Goal: Information Seeking & Learning: Find specific page/section

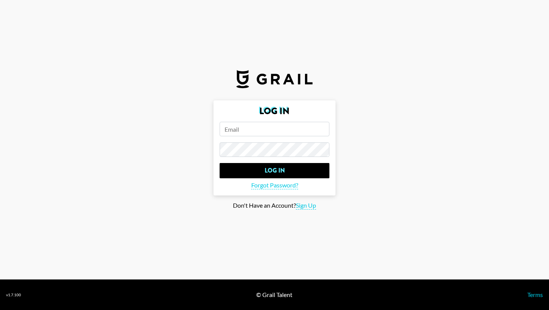
click at [298, 128] on input "email" at bounding box center [275, 129] width 110 height 15
type input "[PERSON_NAME][EMAIL_ADDRESS][PERSON_NAME][DOMAIN_NAME]"
click at [220, 163] on input "Log In" at bounding box center [275, 170] width 110 height 15
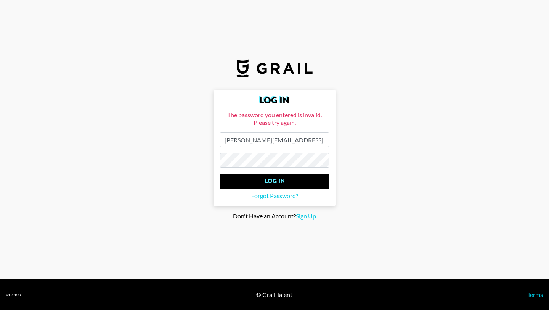
click at [190, 165] on main "Log In The password you entered is invalid. Please try again. ashna.rabheru@gra…" at bounding box center [274, 155] width 537 height 131
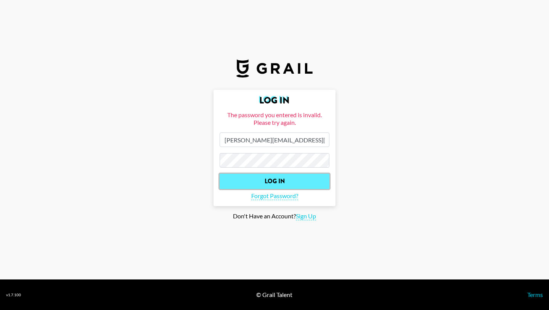
click at [256, 182] on input "Log In" at bounding box center [275, 181] width 110 height 15
click at [273, 179] on input "Log In" at bounding box center [275, 181] width 110 height 15
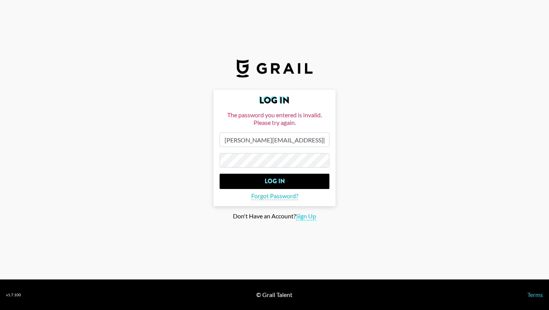
click at [197, 164] on main "Log In The password you entered is invalid. Please try again. ashna.rabheru@gra…" at bounding box center [274, 155] width 537 height 131
click at [220, 174] on input "Log In" at bounding box center [275, 181] width 110 height 15
click at [135, 200] on main "Log In The password you entered is invalid. Please try again. ashna.rabheru@gra…" at bounding box center [274, 155] width 537 height 131
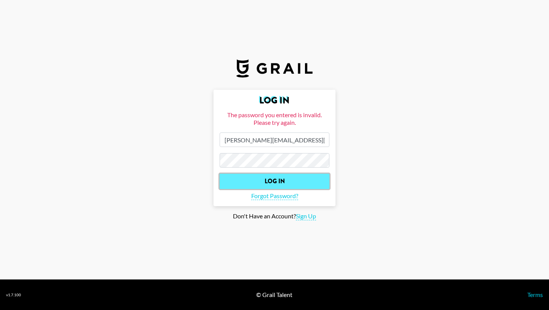
click at [241, 186] on input "Log In" at bounding box center [275, 181] width 110 height 15
click at [247, 184] on input "Log In" at bounding box center [275, 181] width 110 height 15
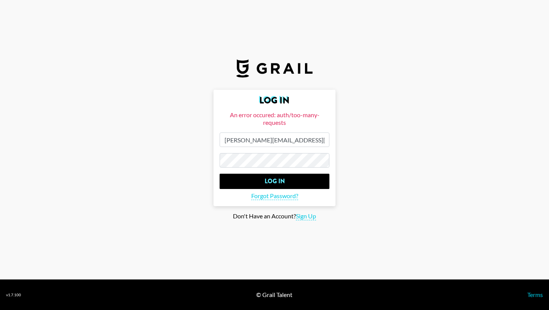
click at [220, 174] on input "Log In" at bounding box center [275, 181] width 110 height 15
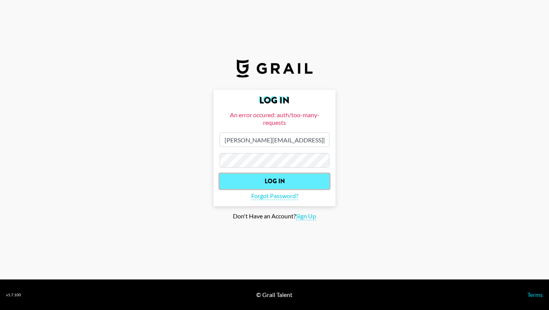
click at [234, 179] on input "Log In" at bounding box center [275, 181] width 110 height 15
click at [236, 180] on input "Log In" at bounding box center [275, 181] width 110 height 15
click at [293, 182] on input "Log In" at bounding box center [275, 181] width 110 height 15
click at [237, 178] on input "Log In" at bounding box center [275, 181] width 110 height 15
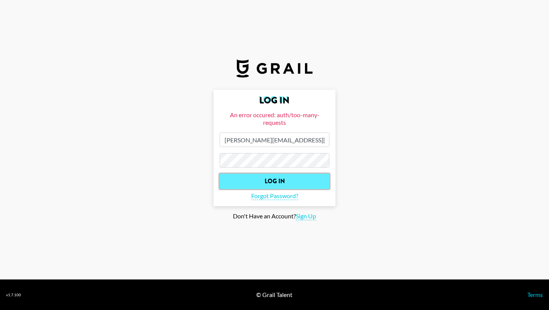
click at [237, 178] on input "Log In" at bounding box center [275, 181] width 110 height 15
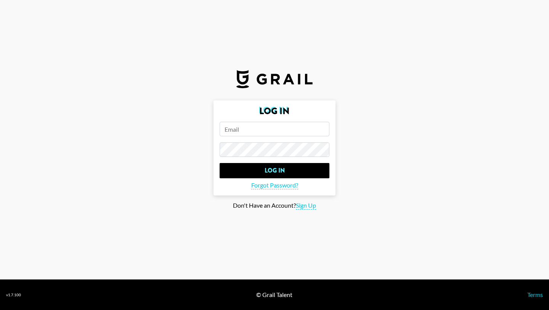
click at [284, 127] on input "email" at bounding box center [275, 129] width 110 height 15
type input "[PERSON_NAME][EMAIL_ADDRESS][PERSON_NAME][DOMAIN_NAME]"
click at [220, 163] on input "Log In" at bounding box center [275, 170] width 110 height 15
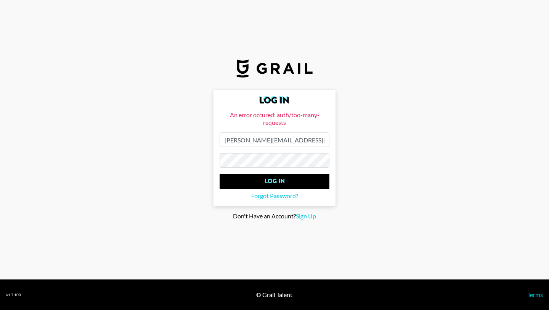
click at [220, 174] on input "Log In" at bounding box center [275, 181] width 110 height 15
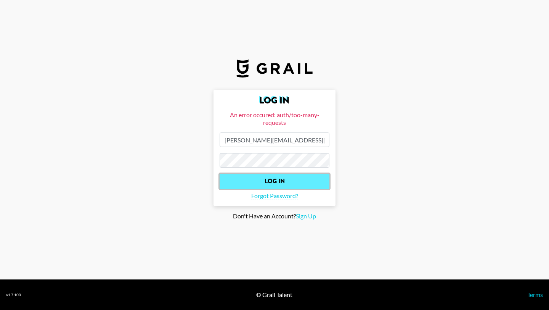
click at [248, 182] on input "Log In" at bounding box center [275, 181] width 110 height 15
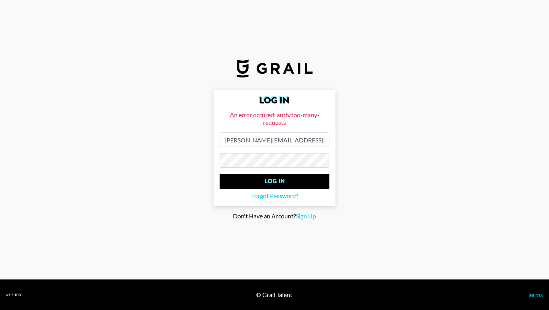
click at [220, 174] on input "Log In" at bounding box center [275, 181] width 110 height 15
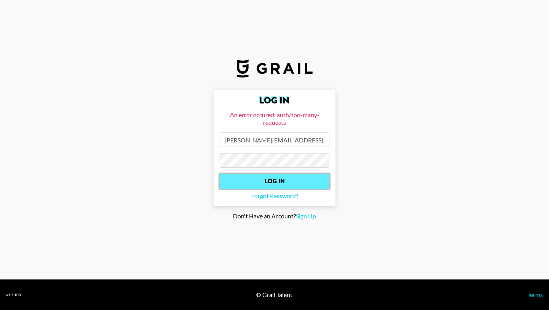
click at [245, 177] on input "Log In" at bounding box center [275, 181] width 110 height 15
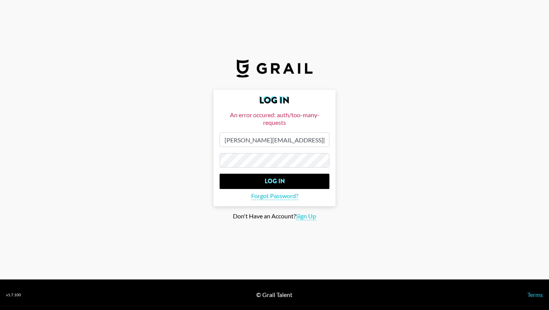
click at [261, 190] on form "Log In An error occured: auth/too-many-requests [PERSON_NAME][EMAIL_ADDRESS][PE…" at bounding box center [275, 148] width 122 height 116
click at [264, 193] on span "Forgot Password?" at bounding box center [274, 196] width 47 height 8
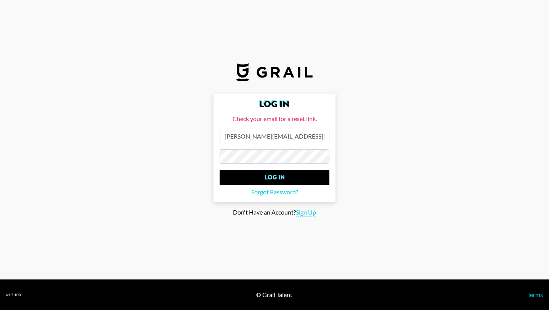
click at [198, 159] on main "Log In Check your email for a reset link. [PERSON_NAME][EMAIL_ADDRESS][PERSON_N…" at bounding box center [274, 154] width 537 height 123
click at [220, 170] on input "Log In" at bounding box center [275, 177] width 110 height 15
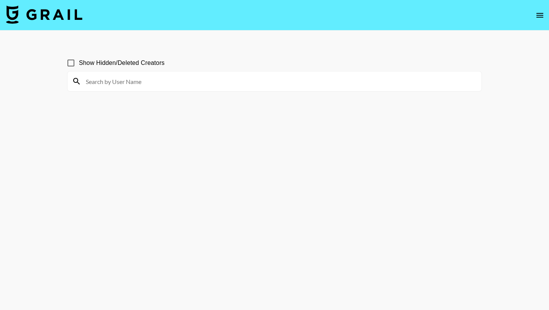
click at [123, 63] on span "Show Hidden/Deleted Creators" at bounding box center [122, 62] width 86 height 9
click at [79, 63] on input "Show Hidden/Deleted Creators" at bounding box center [71, 63] width 16 height 16
click at [123, 63] on span "Show Hidden/Deleted Creators" at bounding box center [122, 62] width 86 height 9
click at [79, 63] on input "Show Hidden/Deleted Creators" at bounding box center [71, 63] width 16 height 16
click at [125, 64] on span "Show Hidden/Deleted Creators" at bounding box center [122, 62] width 86 height 9
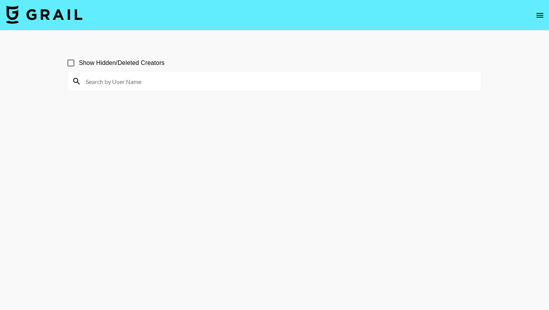
click at [79, 64] on input "Show Hidden/Deleted Creators" at bounding box center [71, 63] width 16 height 16
click at [128, 77] on input at bounding box center [279, 81] width 396 height 12
click at [130, 79] on input at bounding box center [279, 81] width 396 height 12
click at [69, 61] on input "Show Hidden/Deleted Creators" at bounding box center [71, 63] width 16 height 16
checkbox input "false"
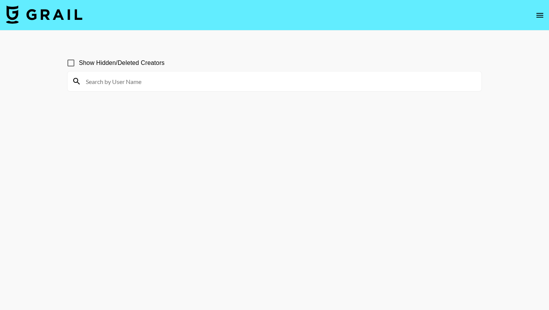
click at [118, 81] on input at bounding box center [279, 81] width 396 height 12
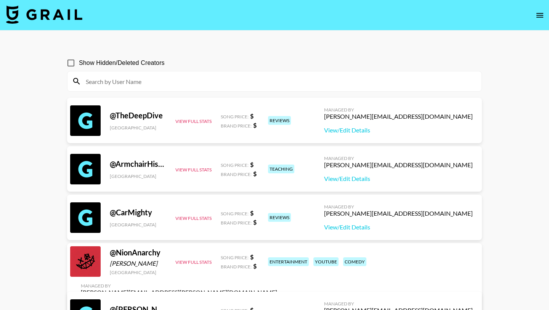
scroll to position [37, 0]
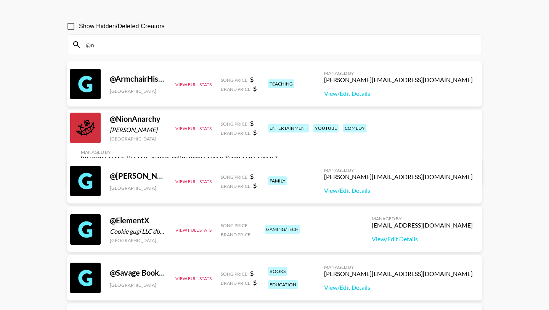
type input "@"
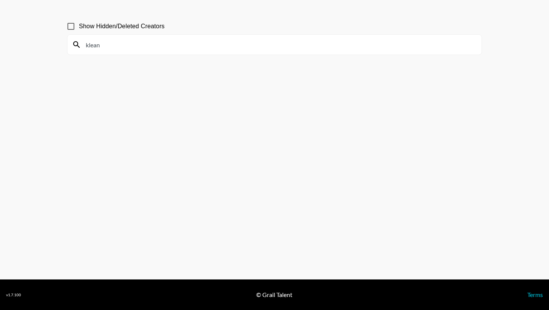
type input "klean"
click at [105, 29] on span "Show Hidden/Deleted Creators" at bounding box center [122, 26] width 86 height 9
click at [79, 29] on input "Show Hidden/Deleted Creators" at bounding box center [71, 26] width 16 height 16
click at [105, 27] on span "Show Hidden/Deleted Creators" at bounding box center [122, 26] width 86 height 9
click at [79, 27] on input "Show Hidden/Deleted Creators" at bounding box center [71, 26] width 16 height 16
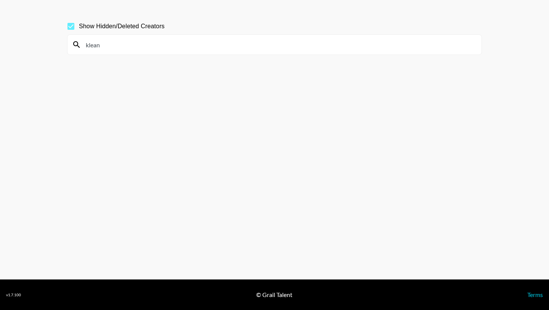
checkbox input "false"
click at [109, 41] on input "klean" at bounding box center [279, 45] width 396 height 12
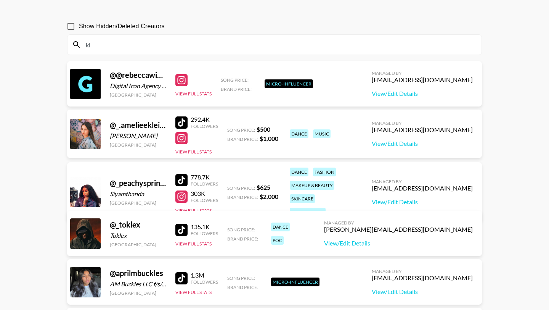
type input "k"
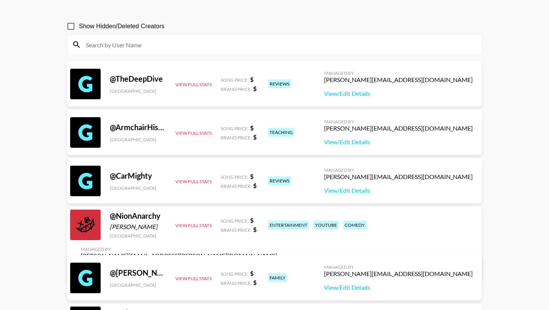
scroll to position [0, 0]
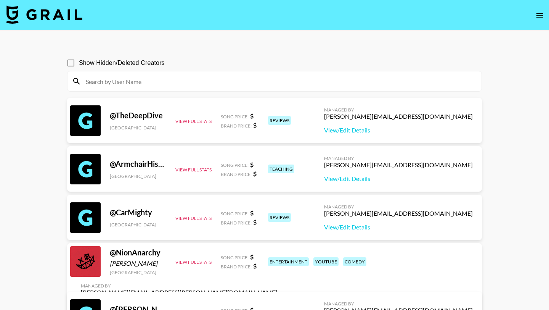
click at [60, 15] on img at bounding box center [44, 14] width 76 height 18
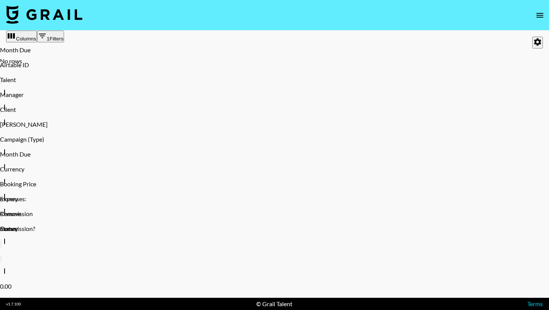
click at [47, 40] on icon "Show filters" at bounding box center [42, 35] width 9 height 9
select select "managerIds"
click at [47, 40] on icon "Show filters" at bounding box center [42, 35] width 9 height 9
click at [66, 65] on div "No rows" at bounding box center [274, 61] width 549 height 8
click at [28, 42] on button "Columns" at bounding box center [21, 37] width 31 height 12
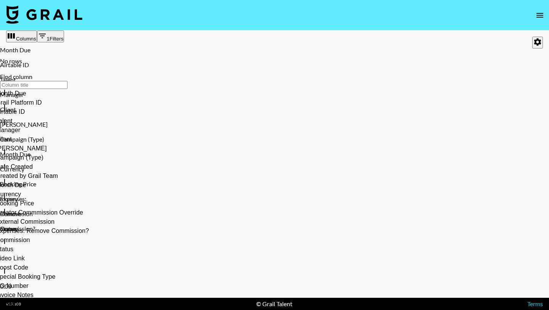
click at [29, 42] on button "Columns" at bounding box center [21, 37] width 31 height 12
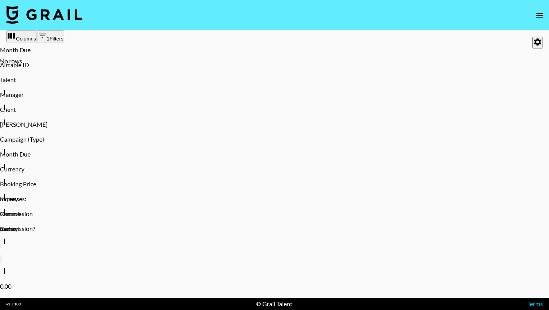
click at [134, 65] on div "No rows" at bounding box center [274, 61] width 549 height 8
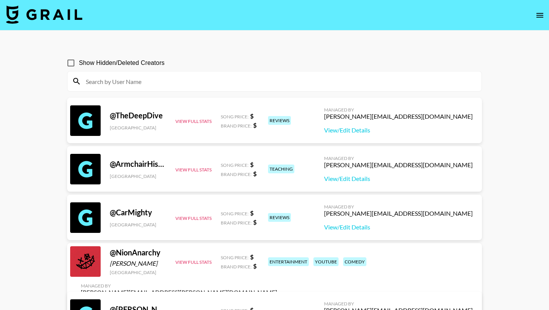
click at [182, 84] on input at bounding box center [279, 81] width 396 height 12
click at [185, 85] on input at bounding box center [279, 81] width 396 height 12
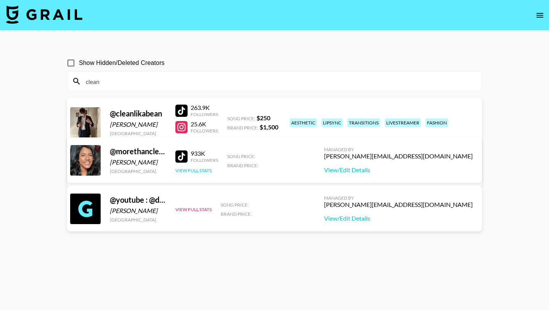
type input "clean"
click at [199, 169] on button "View Full Stats" at bounding box center [194, 171] width 36 height 6
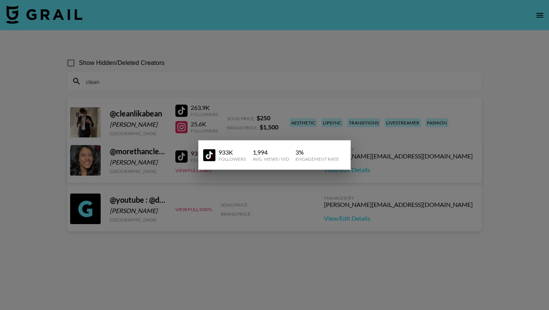
click at [183, 263] on div at bounding box center [274, 155] width 549 height 310
